Goal: Information Seeking & Learning: Understand process/instructions

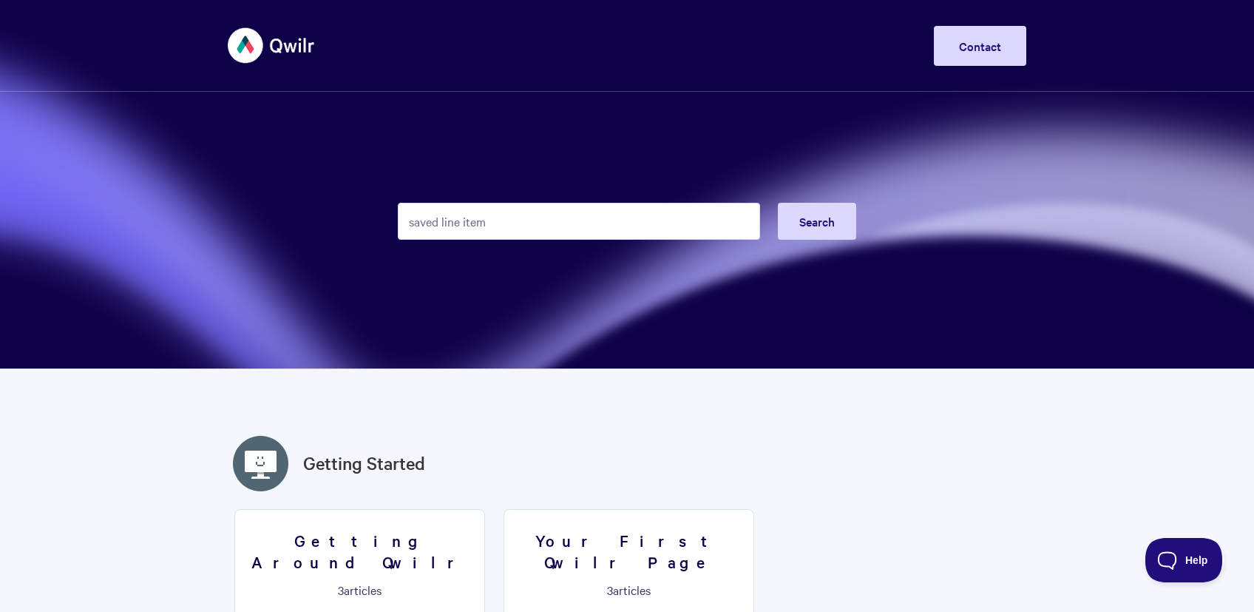
type input "saved line items"
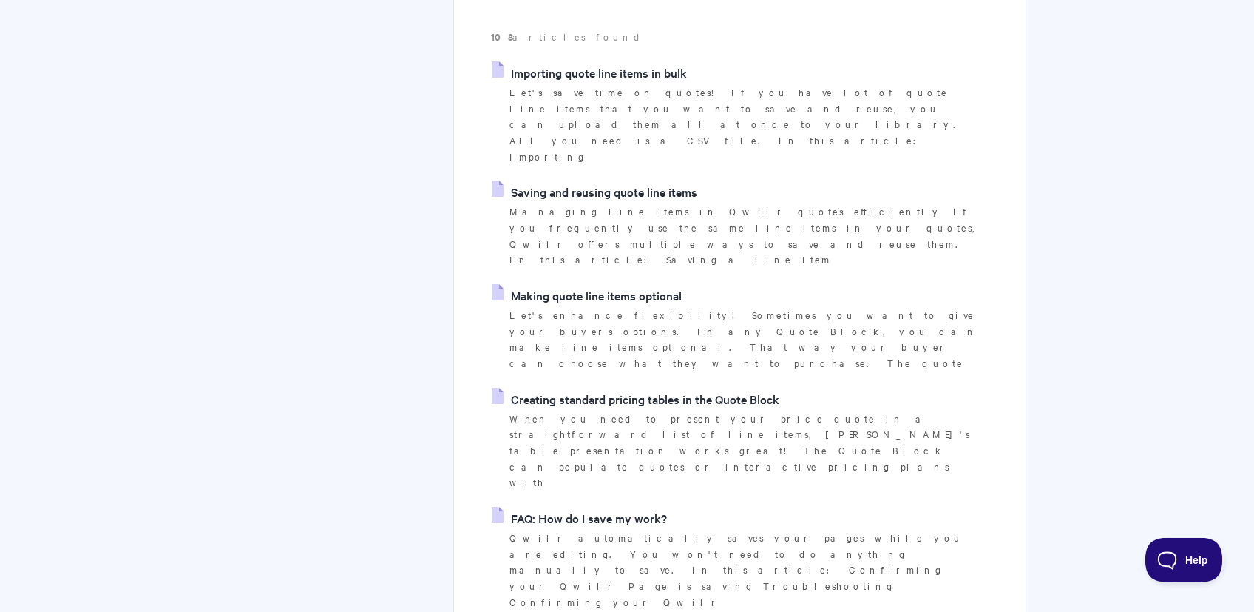
scroll to position [235, 0]
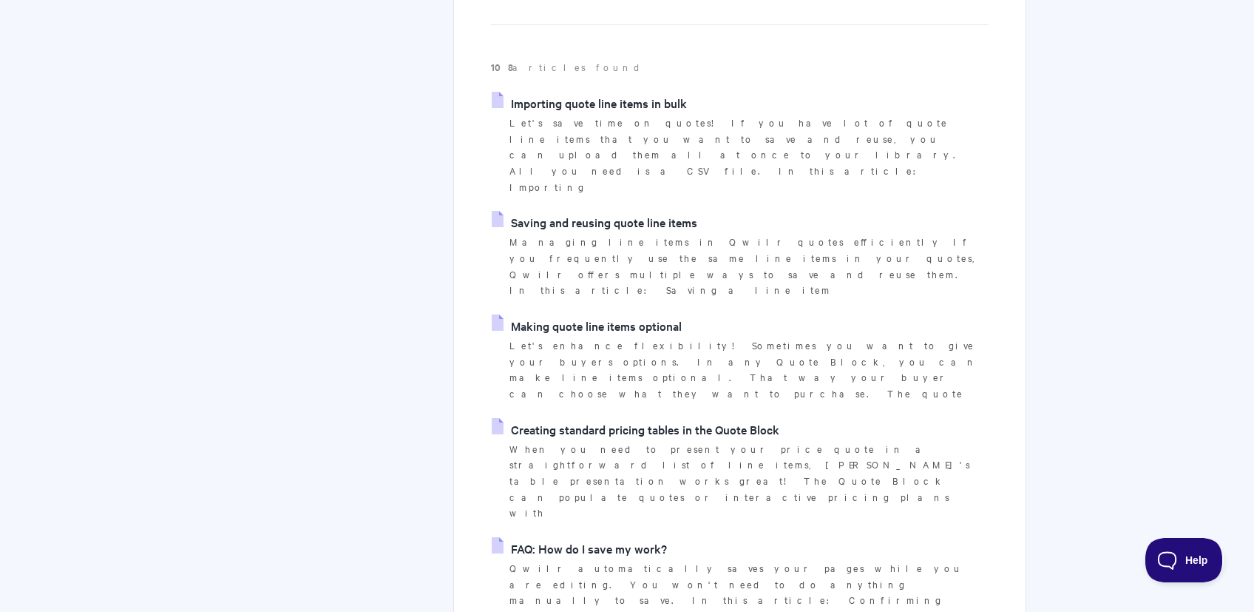
click at [609, 211] on link "Saving and reusing quote line items" at bounding box center [595, 222] width 206 height 22
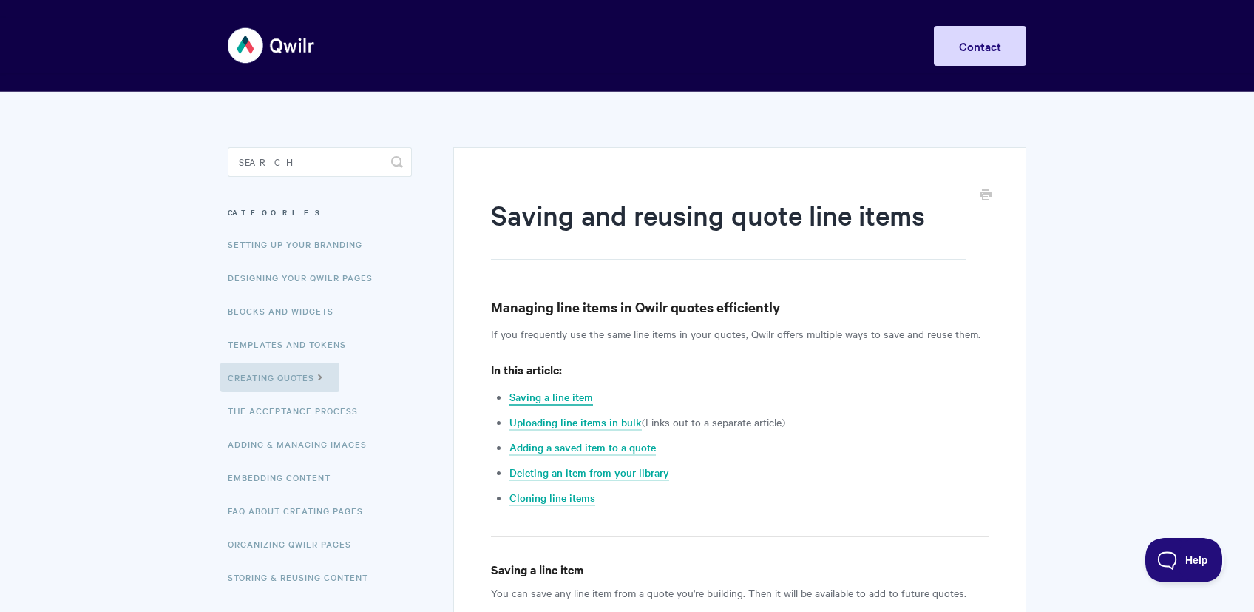
click at [574, 396] on link "Saving a line item" at bounding box center [551, 397] width 84 height 16
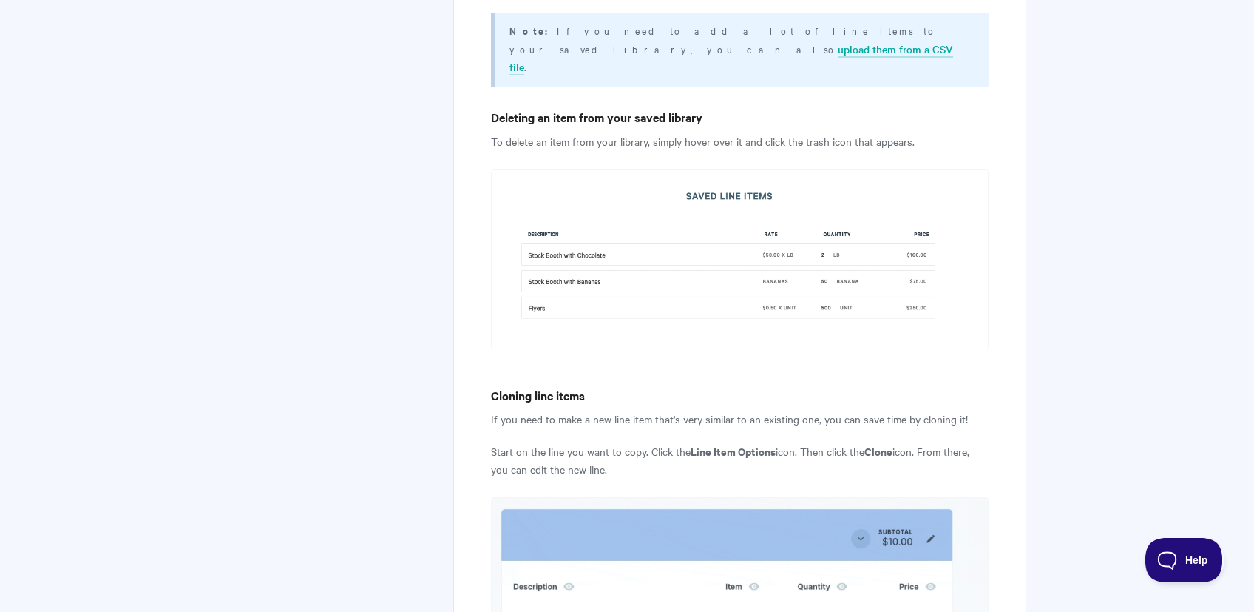
scroll to position [2440, 0]
